Goal: Task Accomplishment & Management: Manage account settings

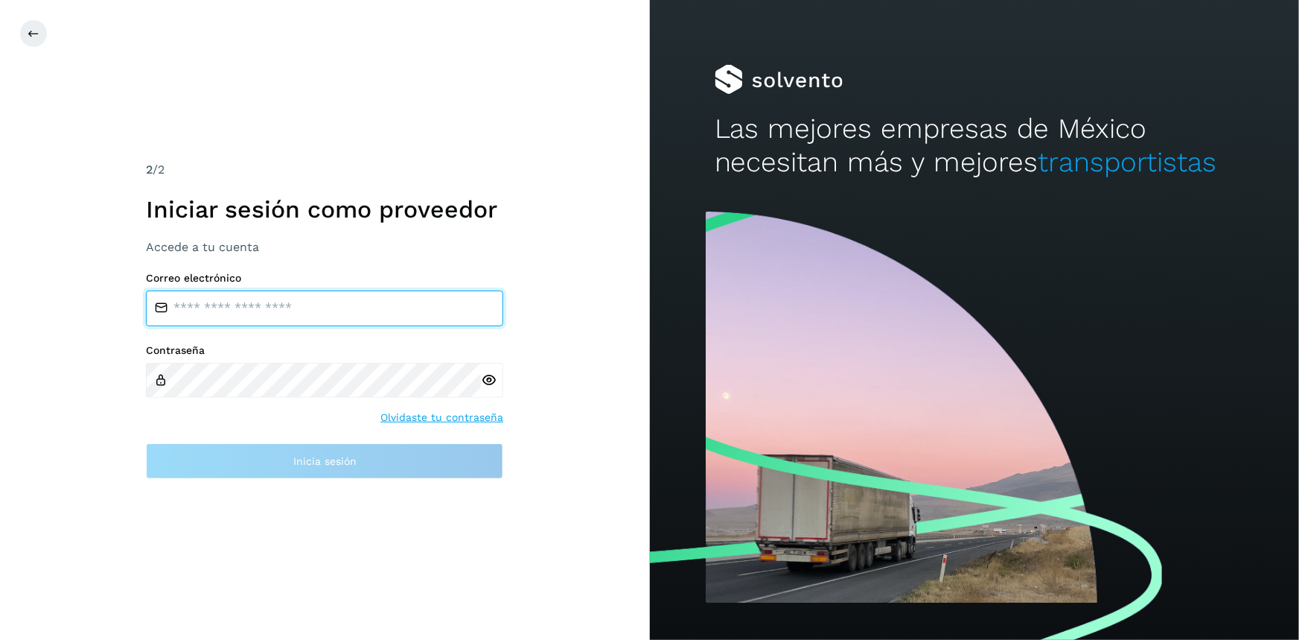
click at [224, 321] on input "email" at bounding box center [324, 308] width 357 height 36
type input "**********"
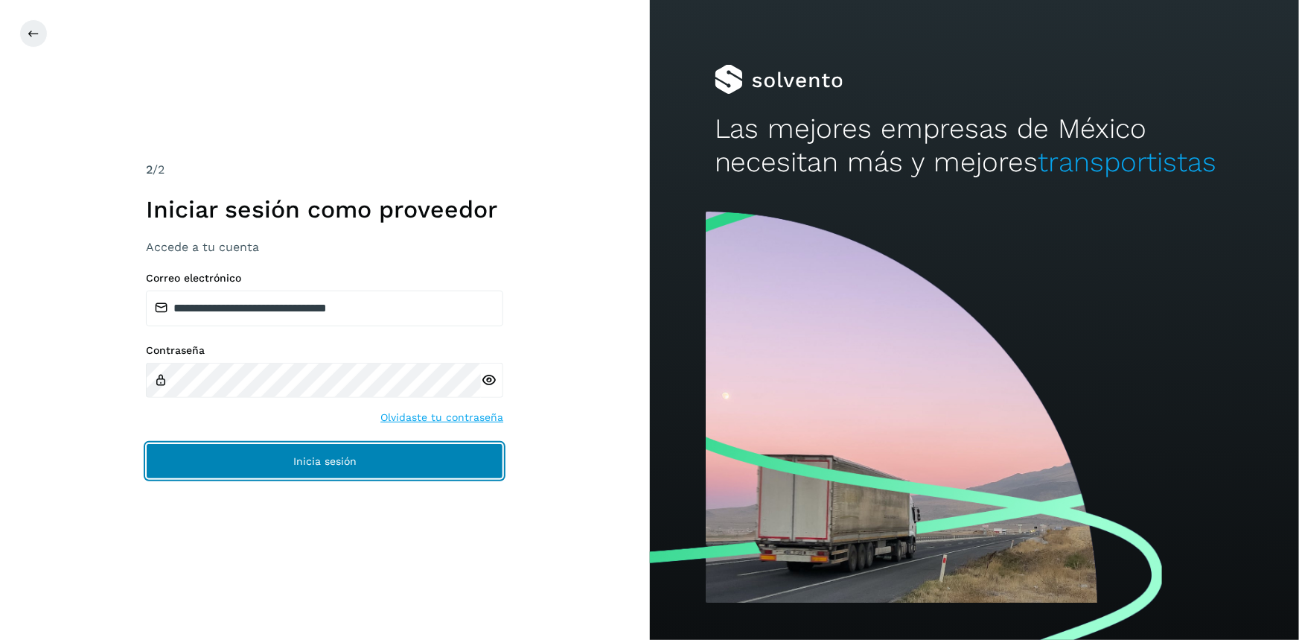
click at [320, 476] on button "Inicia sesión" at bounding box center [324, 461] width 357 height 36
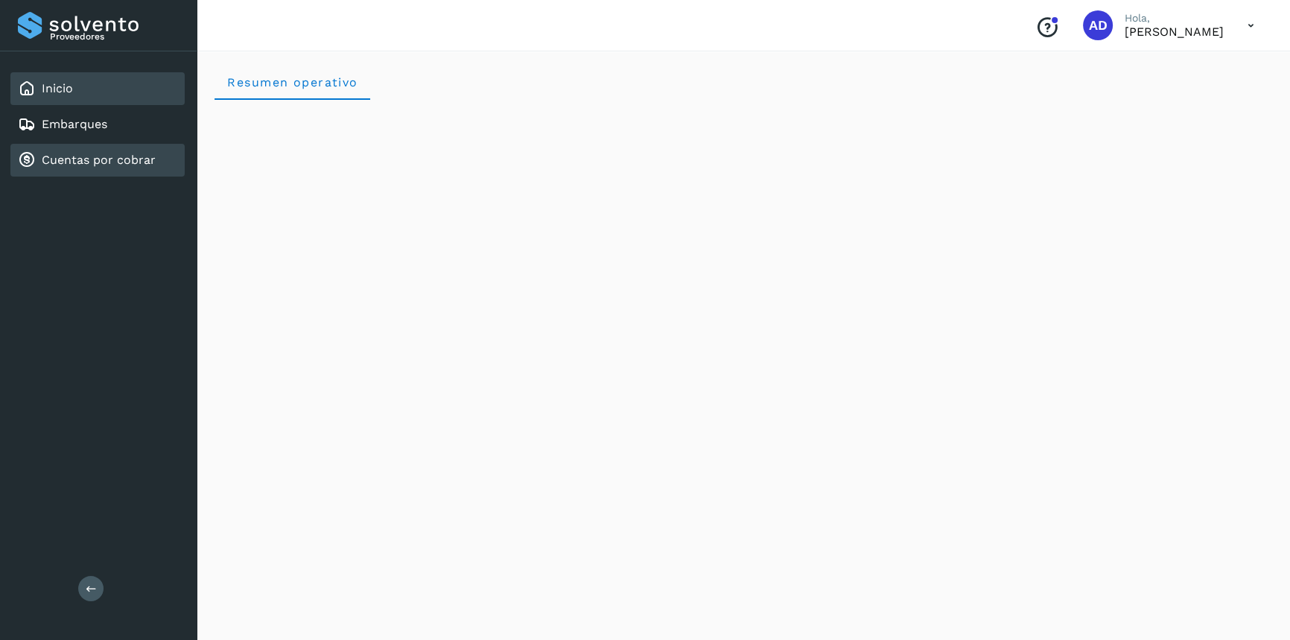
click at [100, 168] on div "Cuentas por cobrar" at bounding box center [87, 160] width 138 height 18
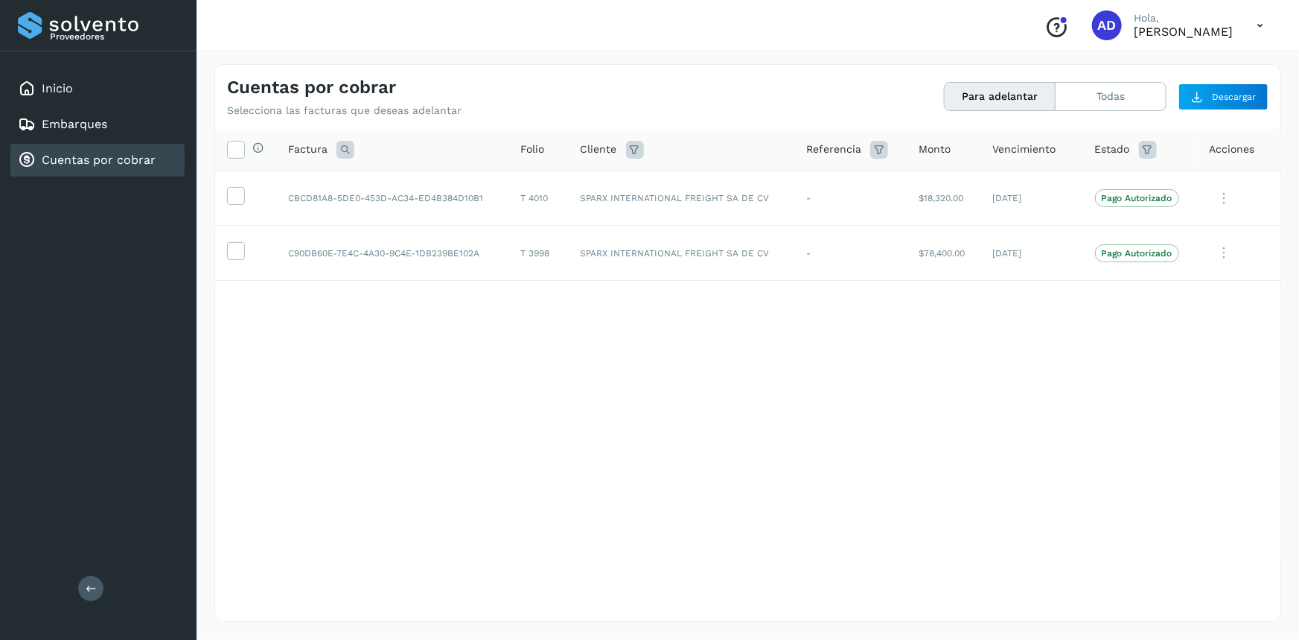
click at [1257, 24] on icon at bounding box center [1260, 25] width 31 height 31
click at [1188, 74] on div "Cerrar sesión" at bounding box center [1186, 67] width 177 height 28
